Goal: Task Accomplishment & Management: Use online tool/utility

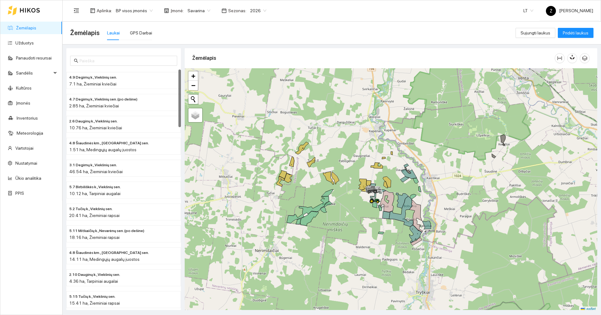
scroll to position [2, 0]
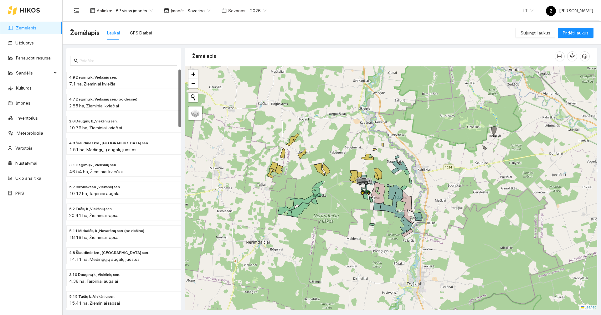
drag, startPoint x: 378, startPoint y: 131, endPoint x: 369, endPoint y: 124, distance: 11.2
click at [369, 124] on div at bounding box center [391, 187] width 412 height 243
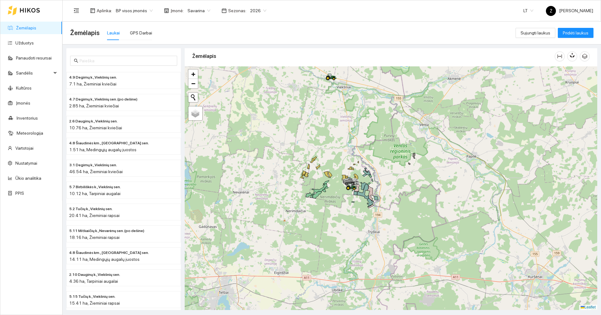
drag, startPoint x: 348, startPoint y: 151, endPoint x: 346, endPoint y: 163, distance: 11.4
click at [346, 163] on div at bounding box center [391, 187] width 412 height 243
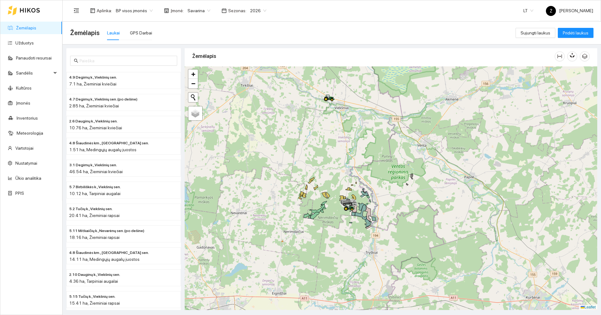
drag, startPoint x: 346, startPoint y: 134, endPoint x: 342, endPoint y: 186, distance: 52.7
click at [341, 202] on div at bounding box center [391, 187] width 412 height 243
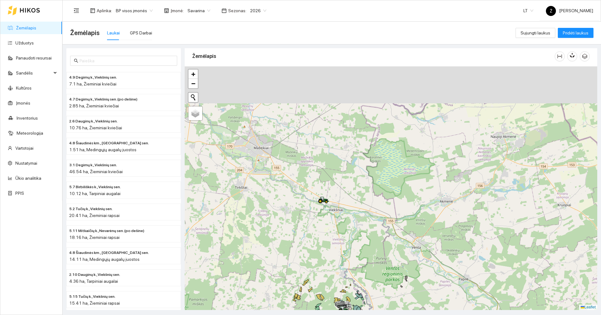
drag, startPoint x: 345, startPoint y: 139, endPoint x: 341, endPoint y: 203, distance: 64.2
click at [341, 203] on div at bounding box center [391, 187] width 412 height 243
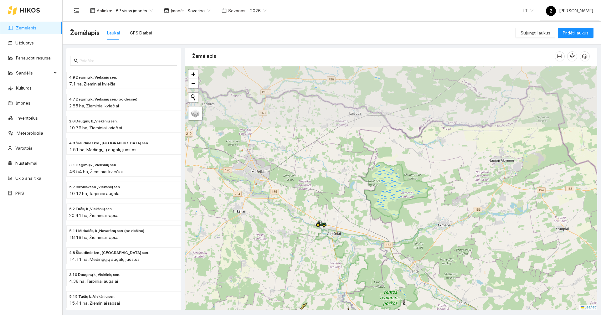
drag, startPoint x: 349, startPoint y: 140, endPoint x: 345, endPoint y: 184, distance: 44.9
click at [345, 184] on div at bounding box center [391, 187] width 412 height 243
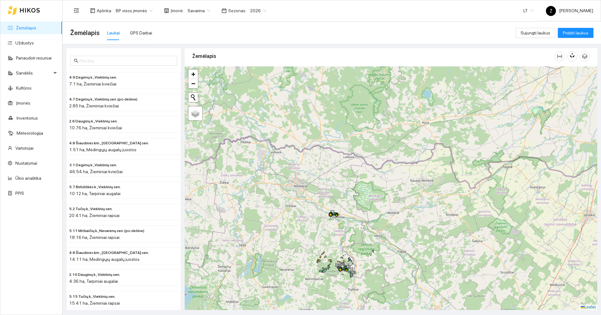
click at [206, 8] on div "Savarina" at bounding box center [199, 11] width 30 height 10
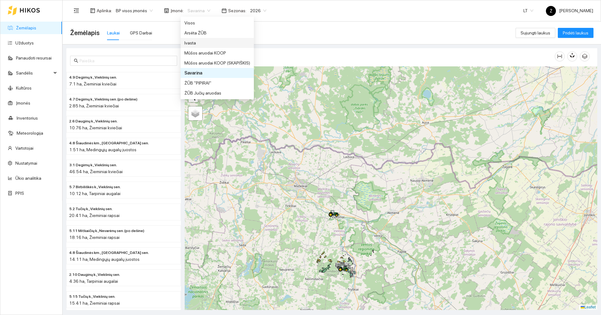
click at [201, 41] on div "Ivasta" at bounding box center [217, 42] width 66 height 7
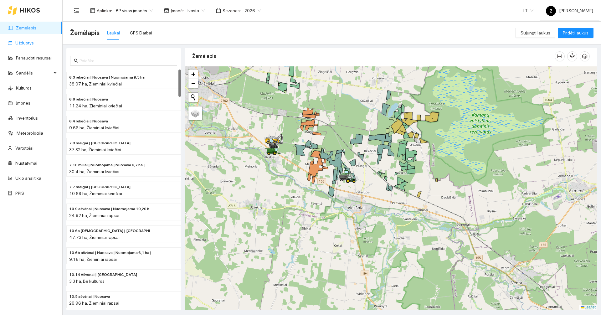
click at [34, 45] on link "Užduotys" at bounding box center [24, 42] width 18 height 5
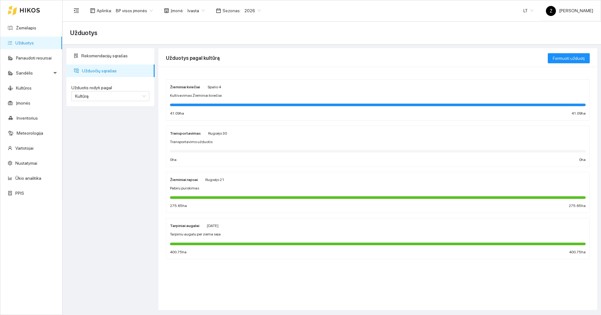
click at [189, 101] on div at bounding box center [378, 104] width 416 height 7
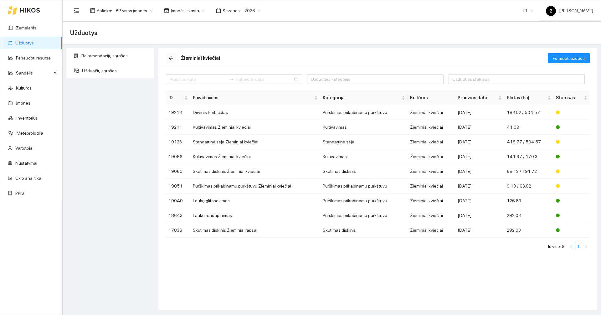
click at [173, 60] on icon "arrow-left" at bounding box center [170, 58] width 5 height 5
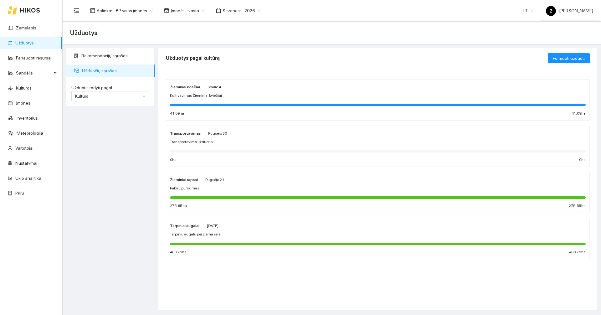
click at [246, 11] on span "2026" at bounding box center [252, 10] width 16 height 9
click at [249, 72] on div "2025" at bounding box center [247, 72] width 16 height 7
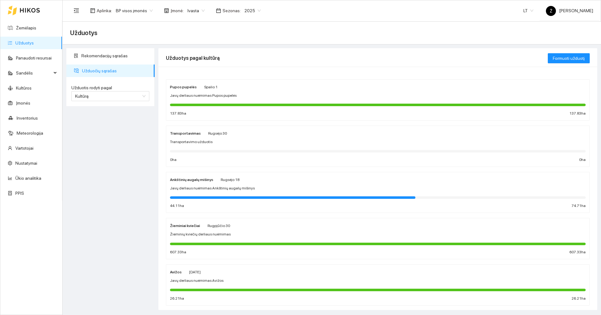
click at [215, 108] on div "Pupos pupelės Spalio 1 Javų derliaus nuėmimas Pupos pupelės 137.83 ha 137.83 ha" at bounding box center [378, 99] width 416 height 33
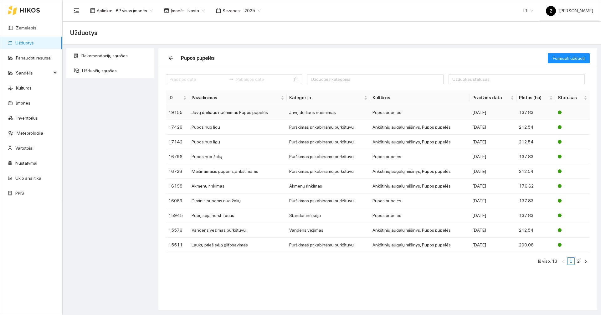
click at [218, 113] on td "Javų derliaus nuėmimas Pupos pupelės" at bounding box center [238, 112] width 98 height 15
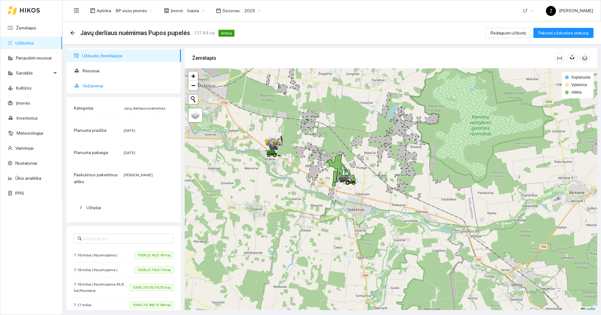
click at [106, 84] on span "Važiavimai" at bounding box center [129, 85] width 93 height 13
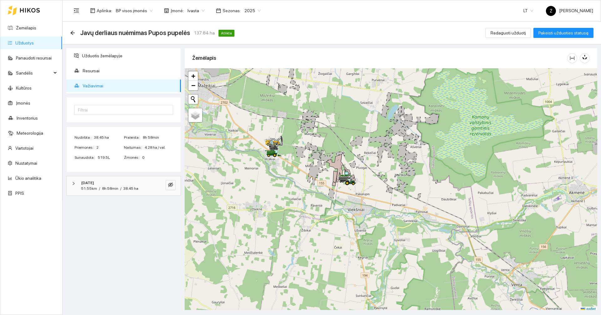
click at [77, 184] on div at bounding box center [76, 183] width 8 height 7
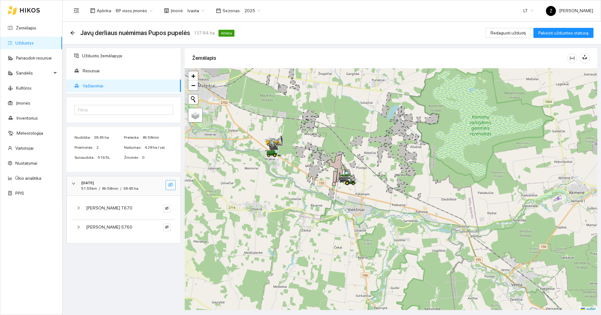
click at [170, 186] on icon "eye-invisible" at bounding box center [170, 184] width 5 height 5
click at [170, 186] on icon "eye" at bounding box center [170, 185] width 5 height 4
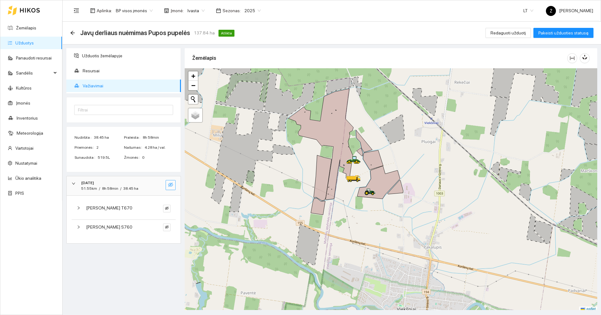
click at [175, 188] on button "button" at bounding box center [171, 185] width 10 height 10
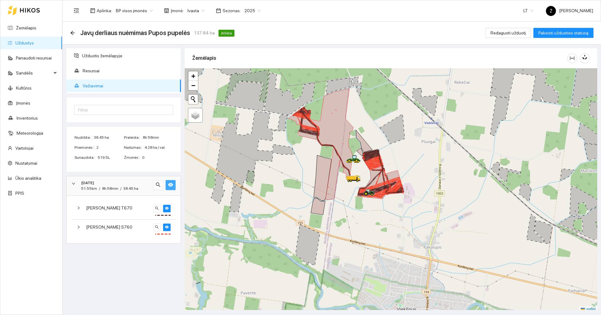
click at [172, 185] on icon "eye" at bounding box center [170, 185] width 5 height 4
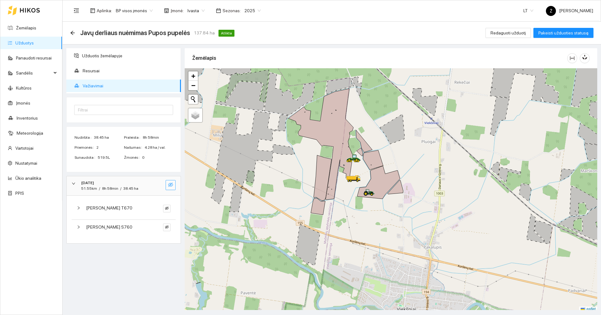
click at [75, 33] on div "Javų derliaus nuėmimas Pupos pupelės 137.84 ha Atlikta" at bounding box center [153, 33] width 167 height 10
click at [74, 32] on icon "arrow-left" at bounding box center [72, 32] width 5 height 5
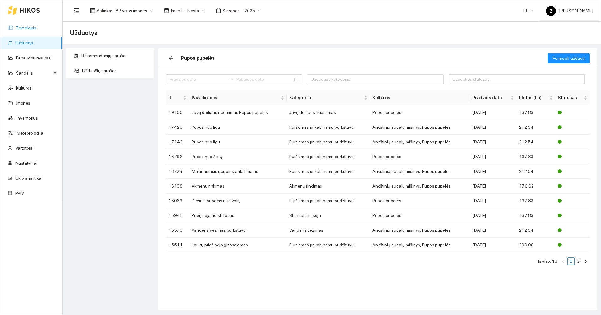
click at [36, 28] on link "Žemėlapis" at bounding box center [26, 27] width 20 height 5
